Goal: Navigation & Orientation: Find specific page/section

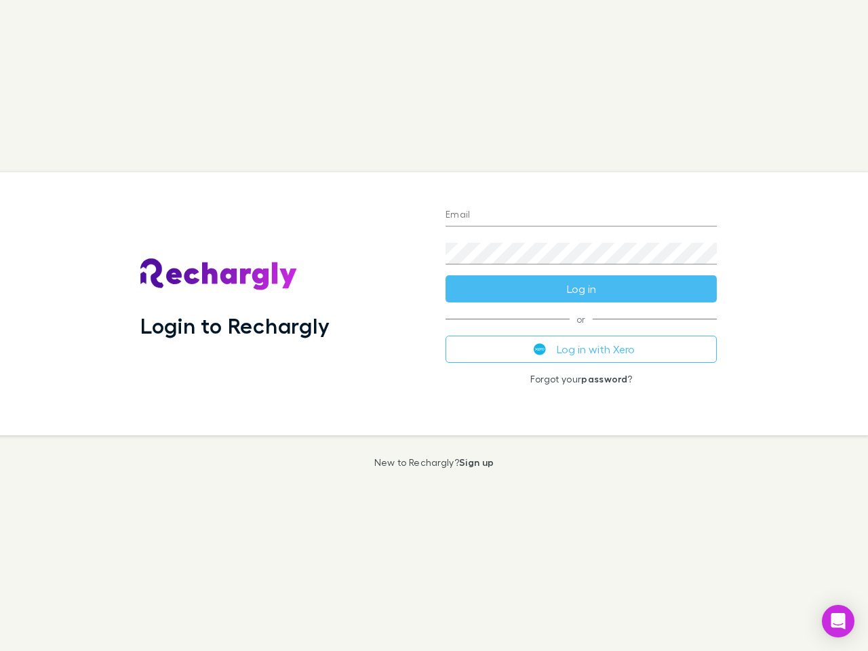
click at [434, 325] on div "Login to Rechargly" at bounding box center [281, 303] width 305 height 263
click at [581, 216] on input "Email" at bounding box center [580, 216] width 271 height 22
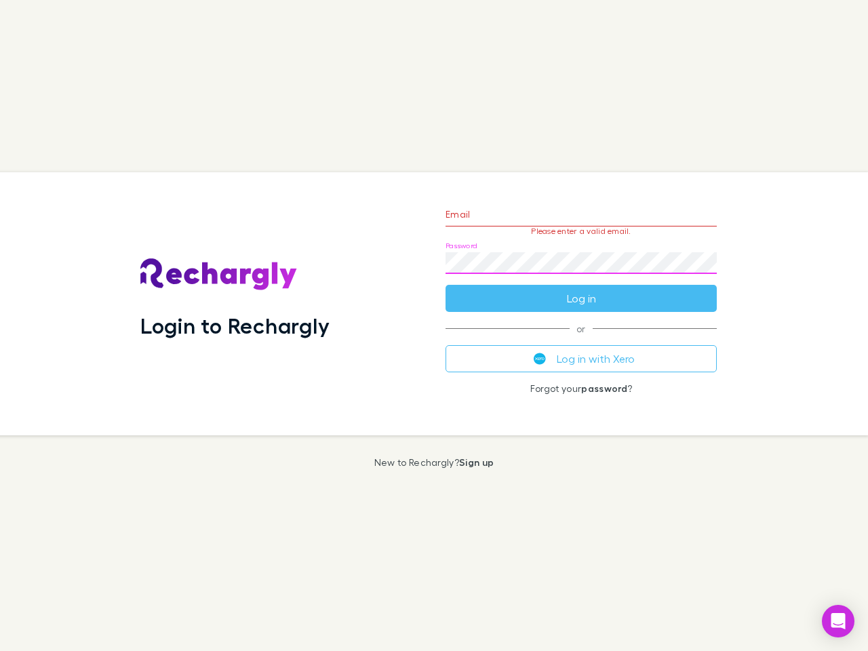
click at [581, 289] on form "Email Please enter a valid email. Password Log in" at bounding box center [580, 253] width 271 height 118
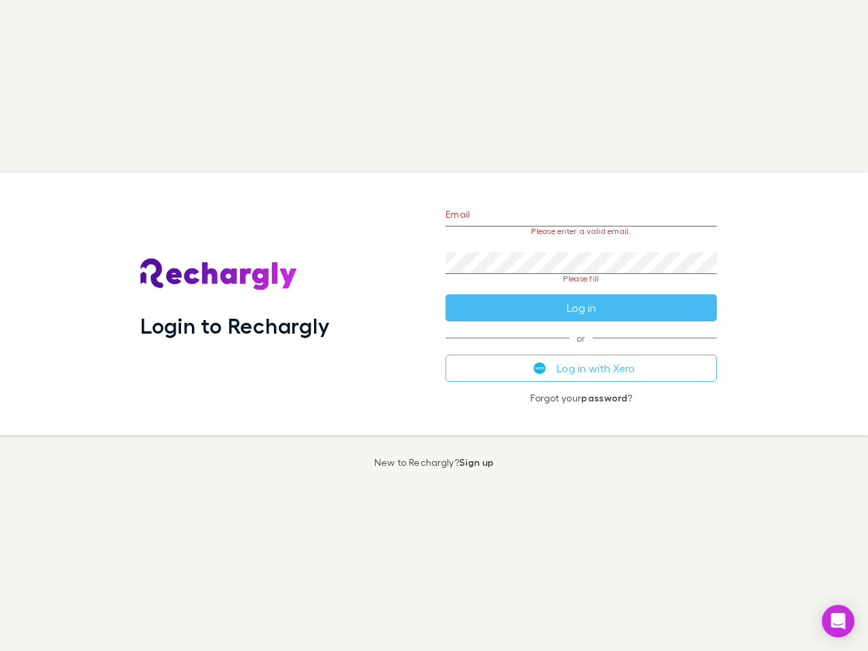
click at [581, 349] on div "Email Please enter a valid email. Password Please fill Log in or Log in with Xe…" at bounding box center [580, 303] width 293 height 263
click at [838, 621] on icon "Open Intercom Messenger" at bounding box center [838, 621] width 14 height 16
